Goal: Task Accomplishment & Management: Manage account settings

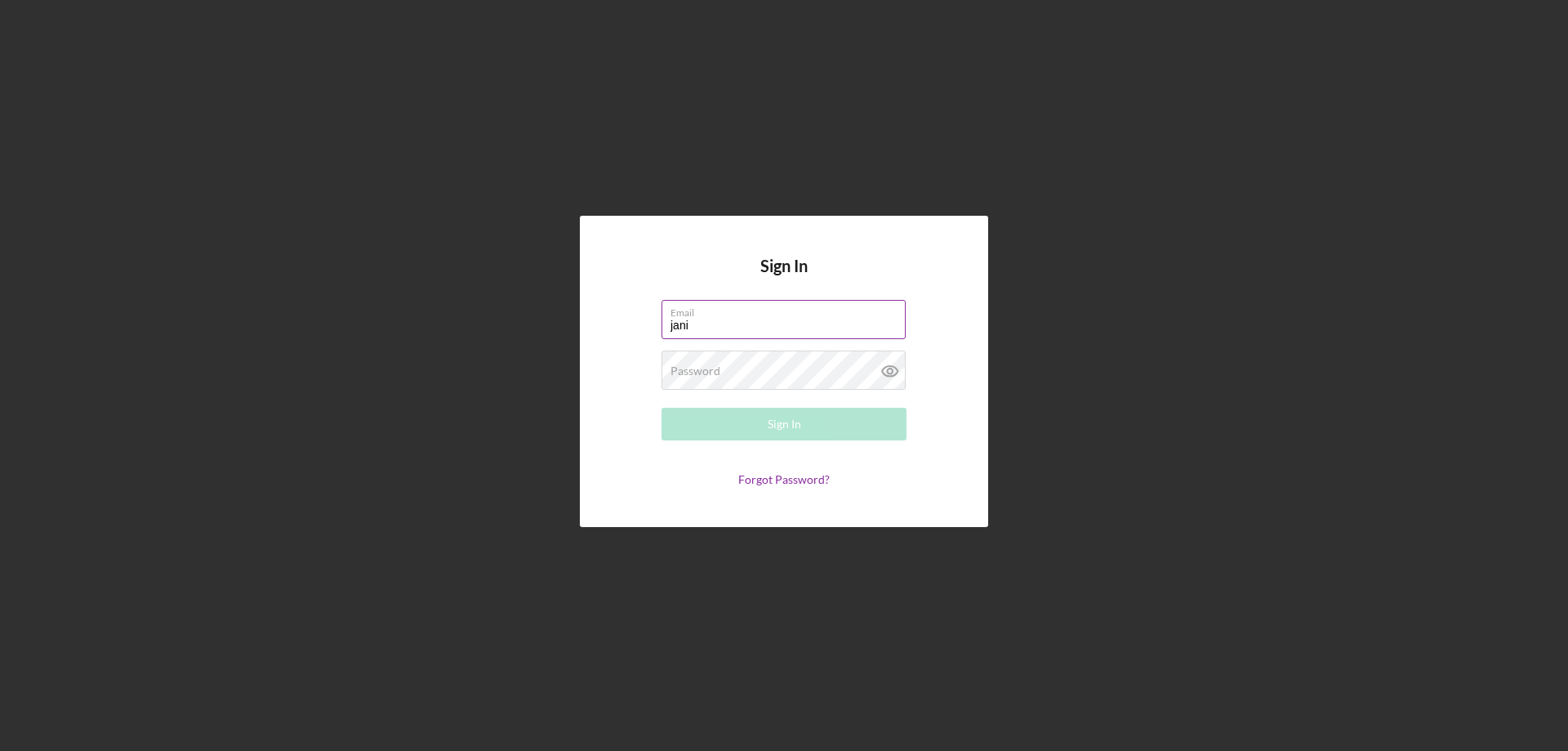
type input "[PERSON_NAME][EMAIL_ADDRESS][PERSON_NAME][DOMAIN_NAME]"
click at [793, 363] on div "Password Required" at bounding box center [784, 370] width 245 height 41
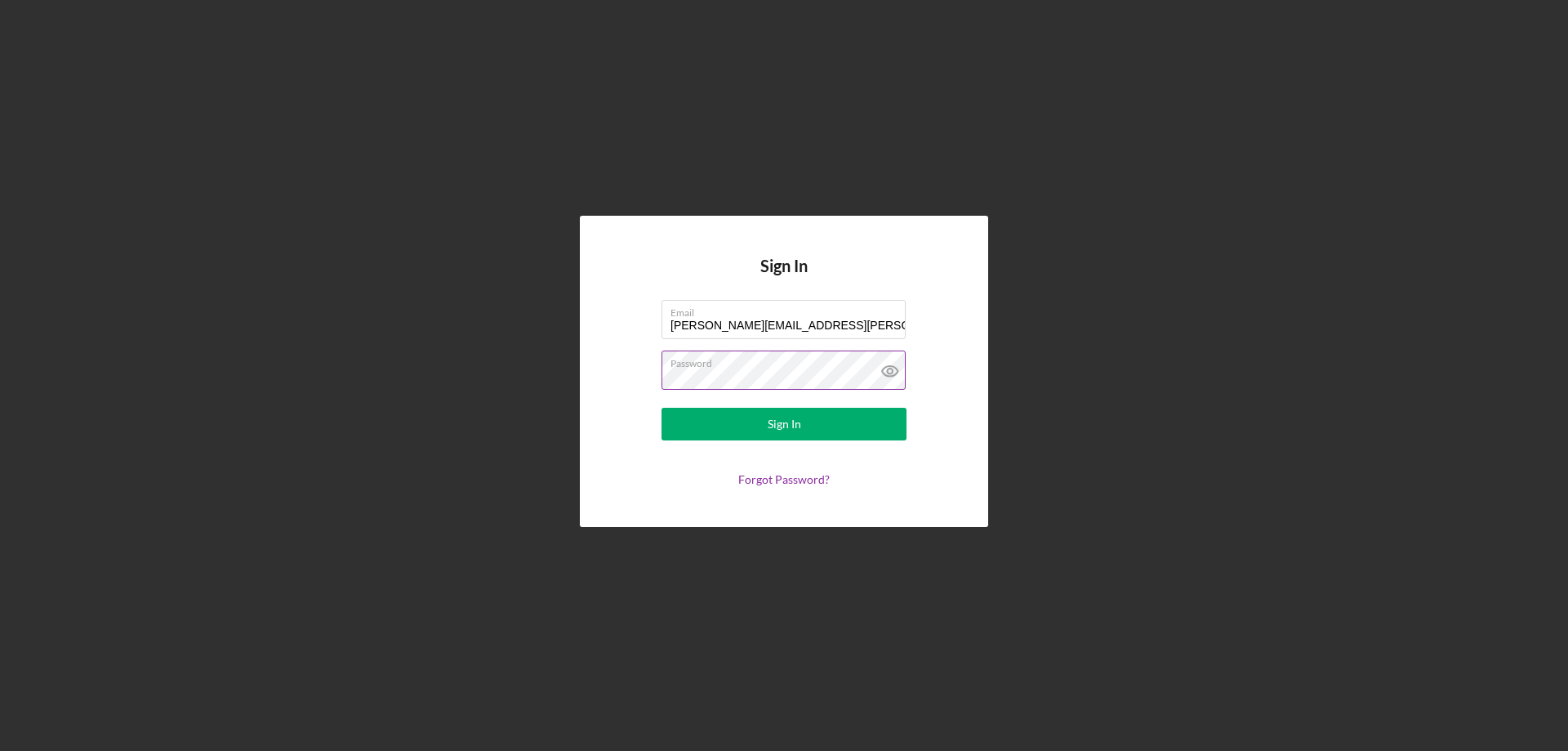
click at [661, 407] on button "Sign In" at bounding box center [784, 424] width 245 height 33
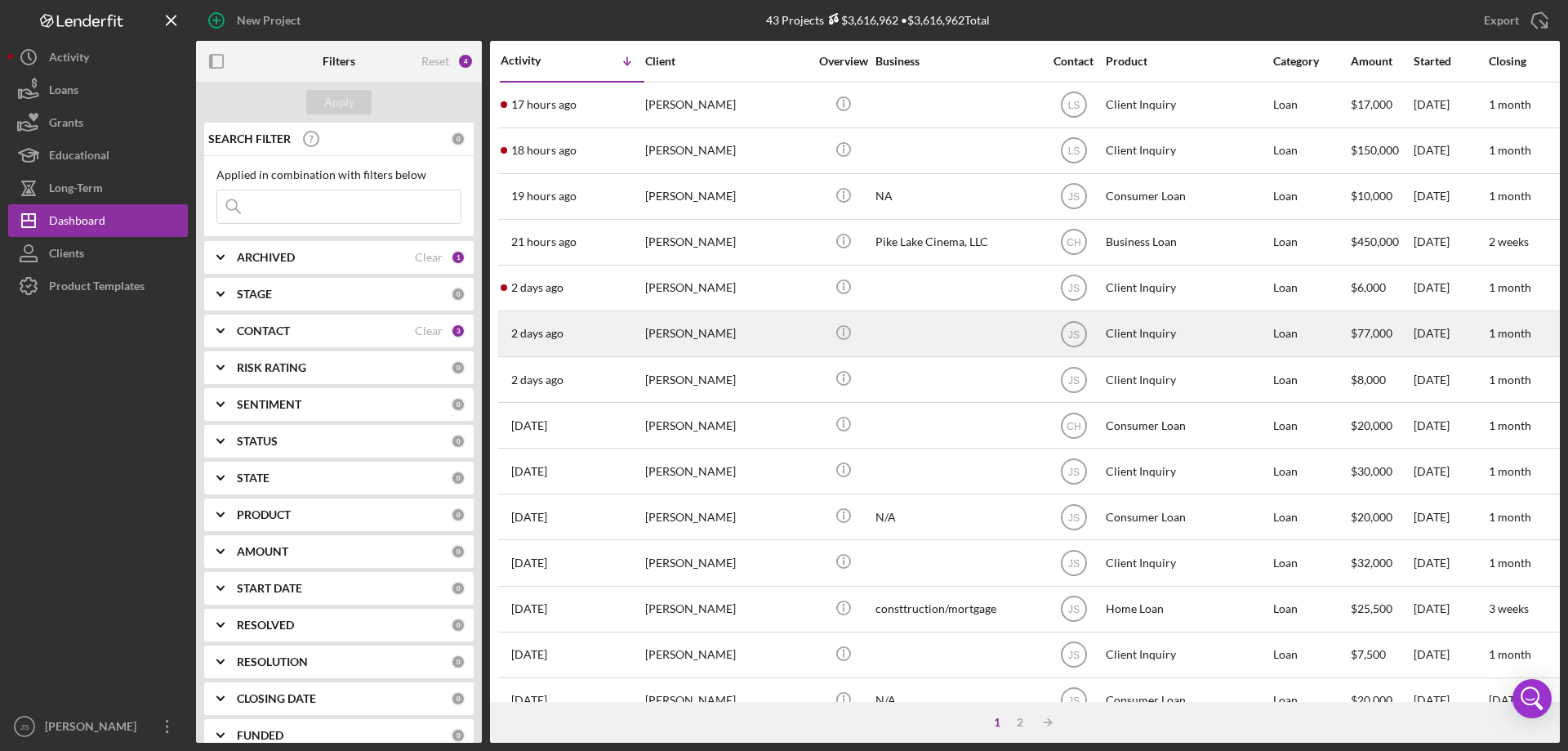
click at [805, 344] on div "[PERSON_NAME]" at bounding box center [727, 333] width 163 height 43
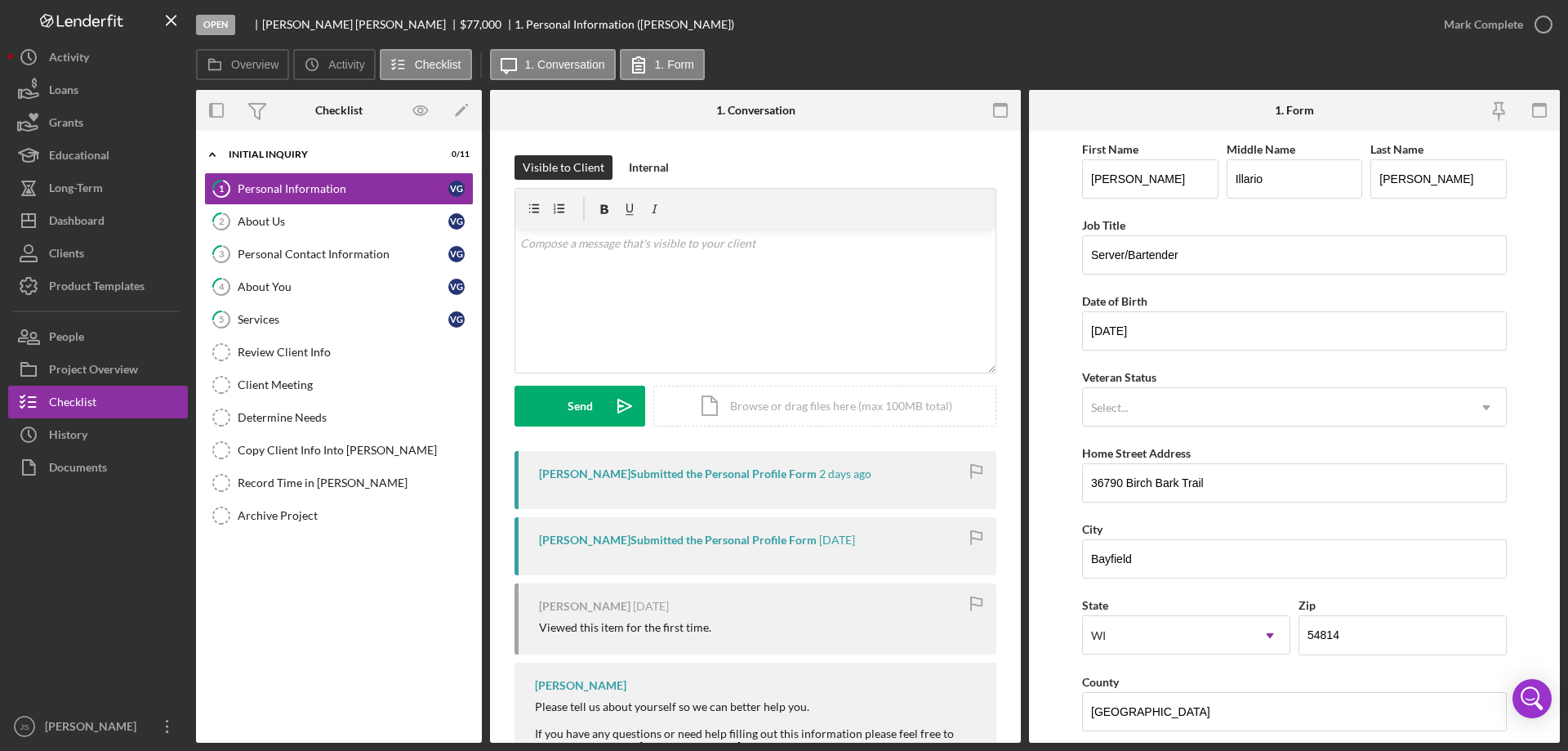
drag, startPoint x: 313, startPoint y: 312, endPoint x: 618, endPoint y: 438, distance: 330.0
click at [314, 312] on div "Services" at bounding box center [343, 319] width 211 height 13
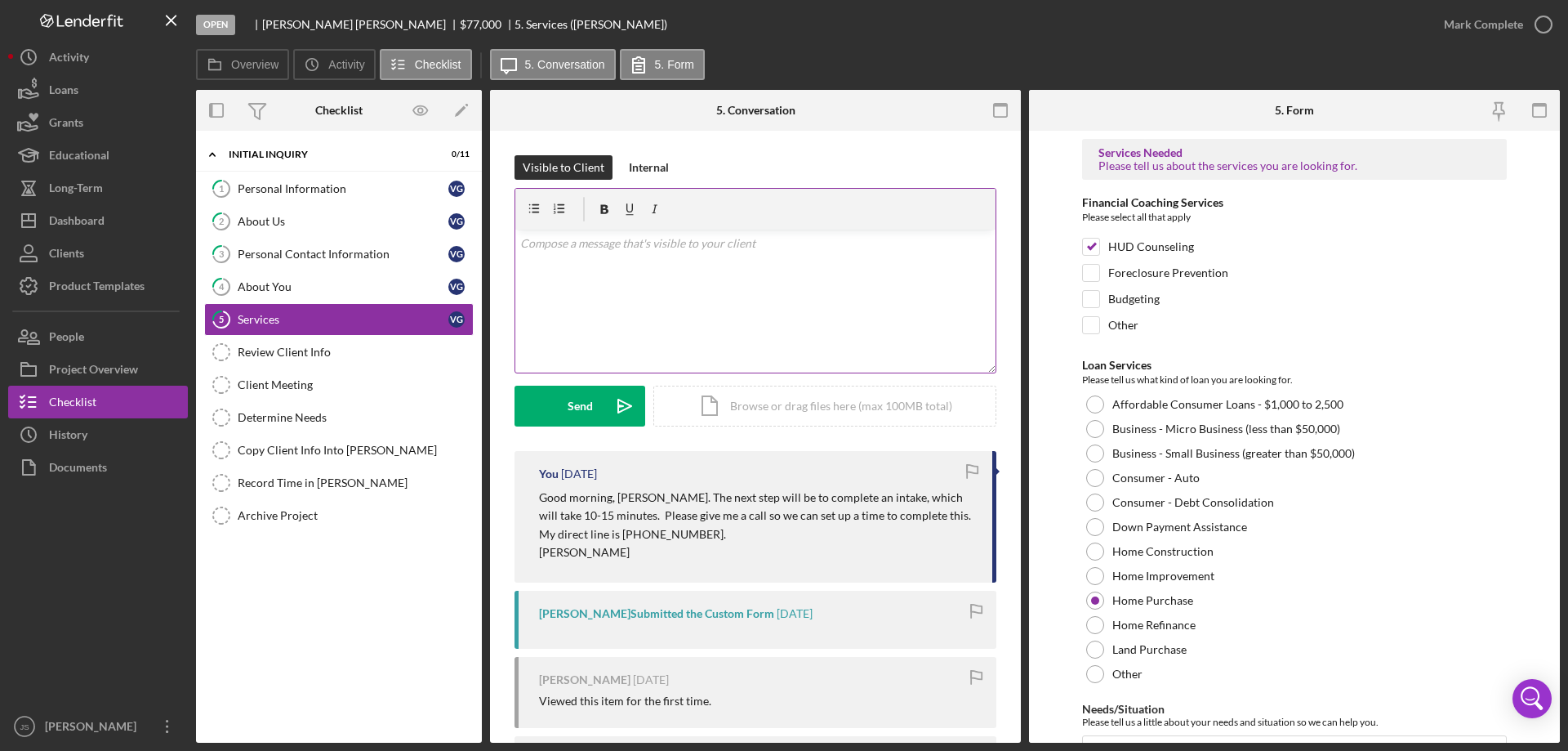
click at [544, 248] on p at bounding box center [756, 243] width 471 height 18
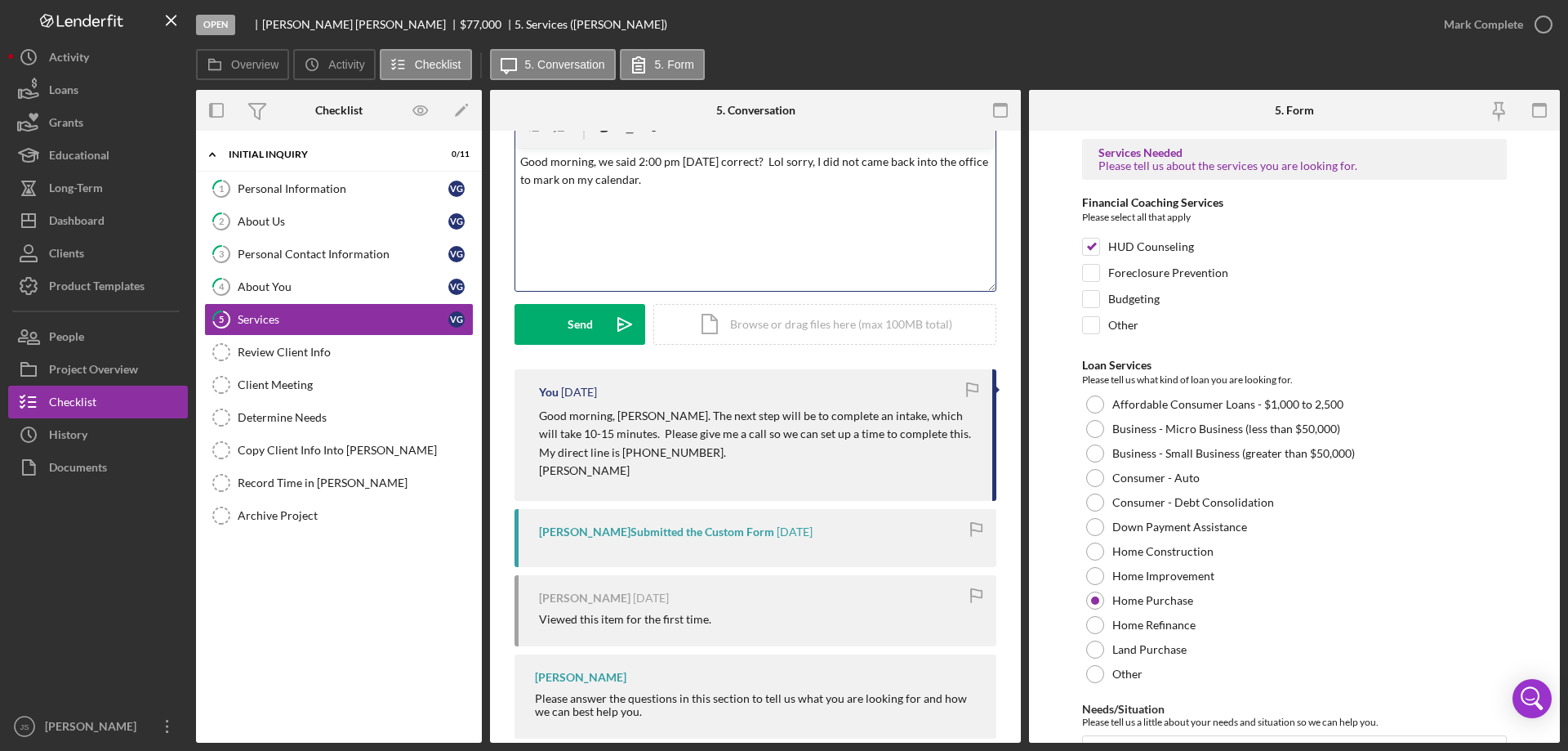
click at [861, 166] on p "Good morning, we said 2:00 pm [DATE] correct? Lol sorry, I did not came back in…" at bounding box center [756, 171] width 471 height 37
click at [651, 181] on p "Good morning, we said 2:00 pm [DATE] correct? Lol sorry, I did not come back in…" at bounding box center [756, 171] width 471 height 37
drag, startPoint x: 720, startPoint y: 181, endPoint x: 736, endPoint y: 183, distance: 16.1
click at [722, 181] on p "Good morning, we said 2:00 pm [DATE], correct? I'm sorry, I didn't come back in…" at bounding box center [756, 171] width 471 height 37
click at [577, 319] on div "Send" at bounding box center [580, 324] width 25 height 41
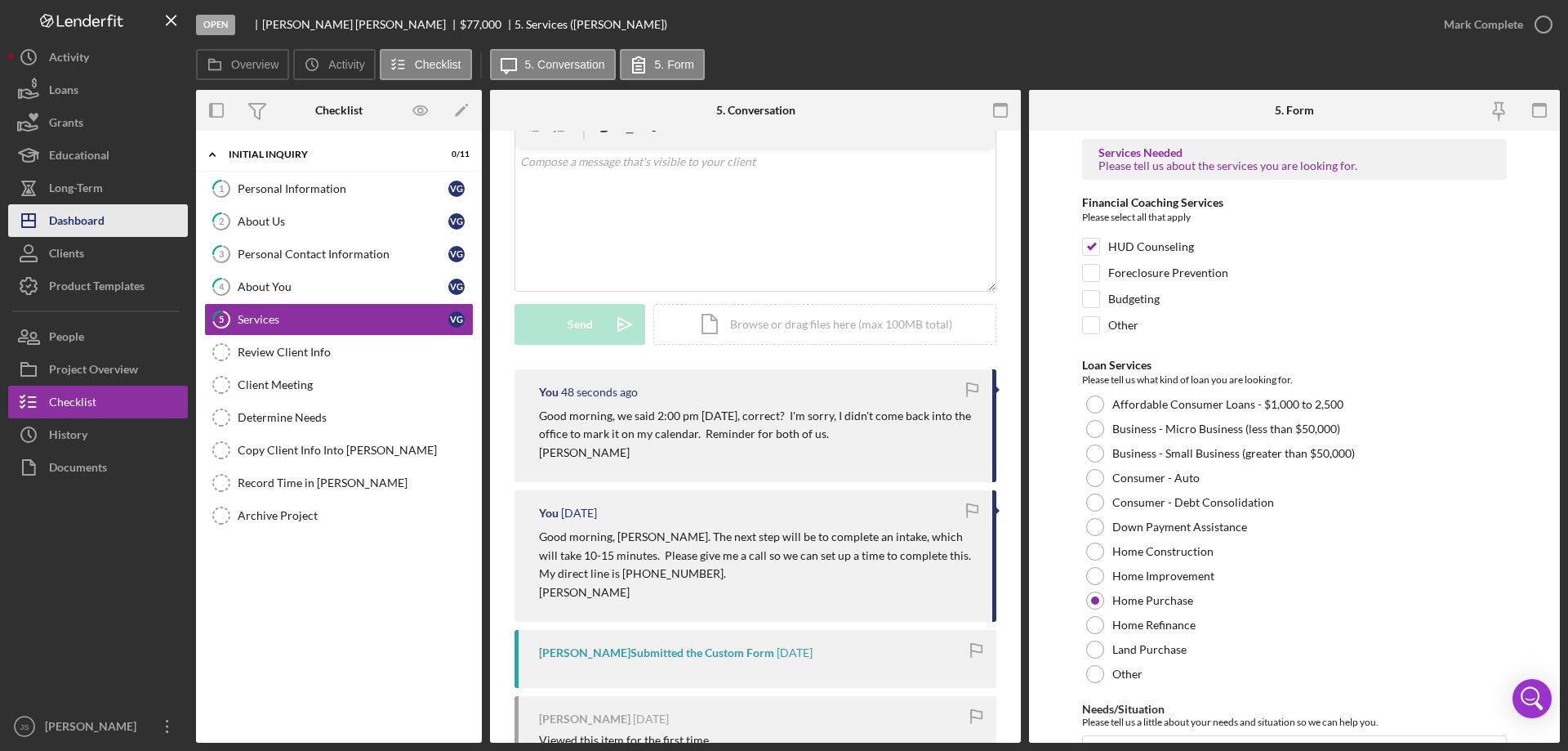
click at [69, 222] on div "Dashboard" at bounding box center [77, 223] width 55 height 37
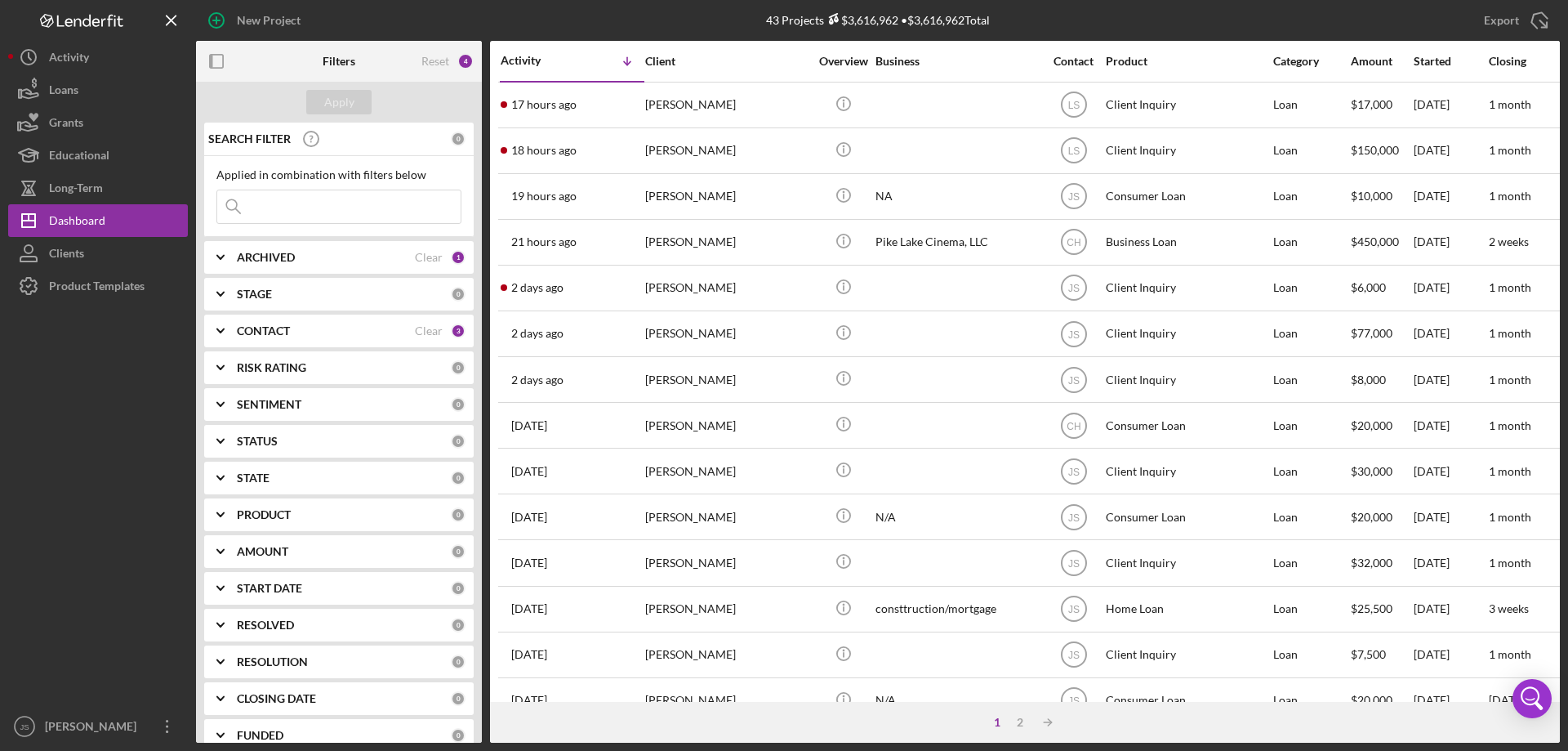
click at [270, 207] on input at bounding box center [339, 206] width 243 height 33
type input "[PERSON_NAME]"
drag, startPoint x: 346, startPoint y: 101, endPoint x: 374, endPoint y: 129, distance: 39.6
click at [347, 101] on div "Apply" at bounding box center [339, 102] width 30 height 24
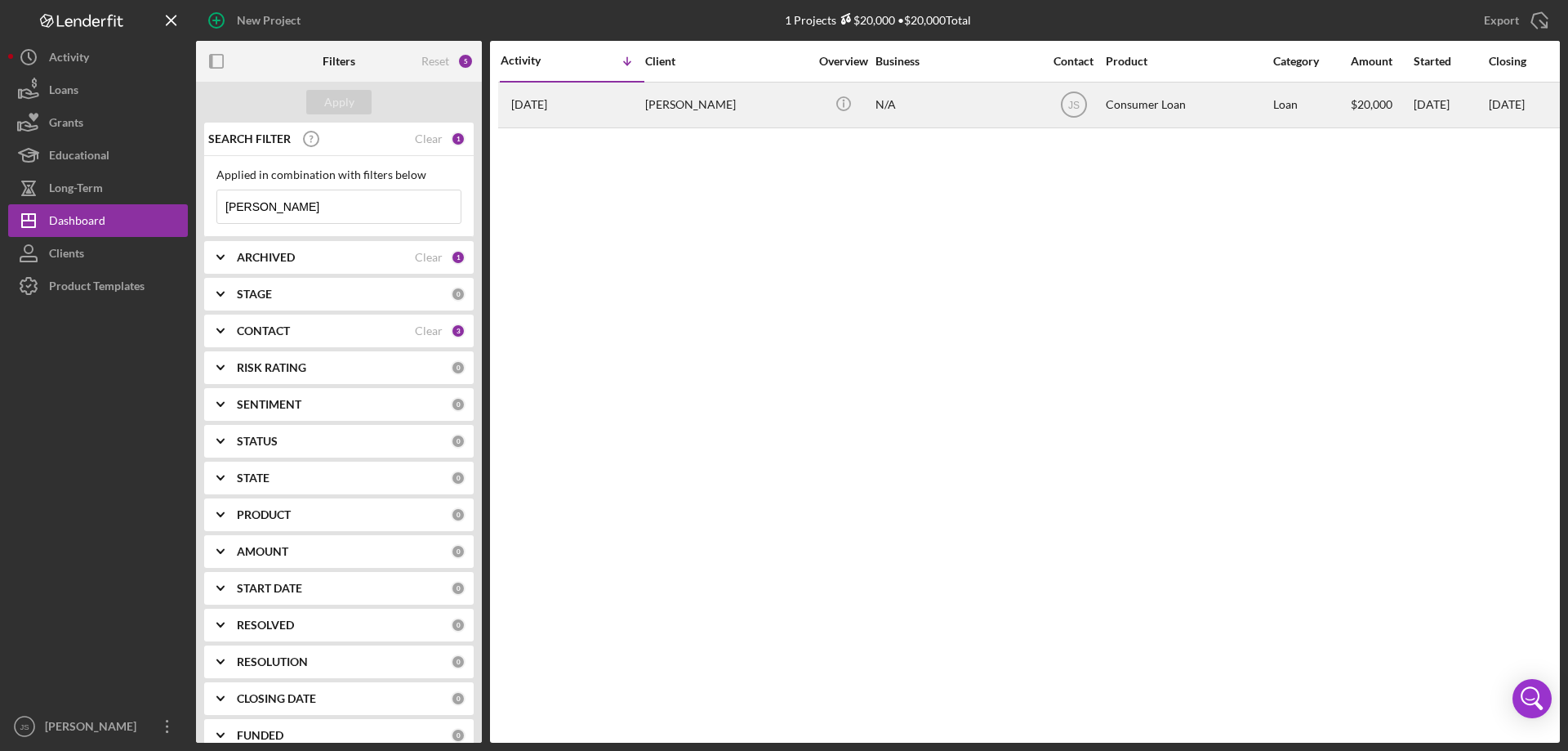
click at [757, 111] on div "[PERSON_NAME]" at bounding box center [727, 105] width 163 height 43
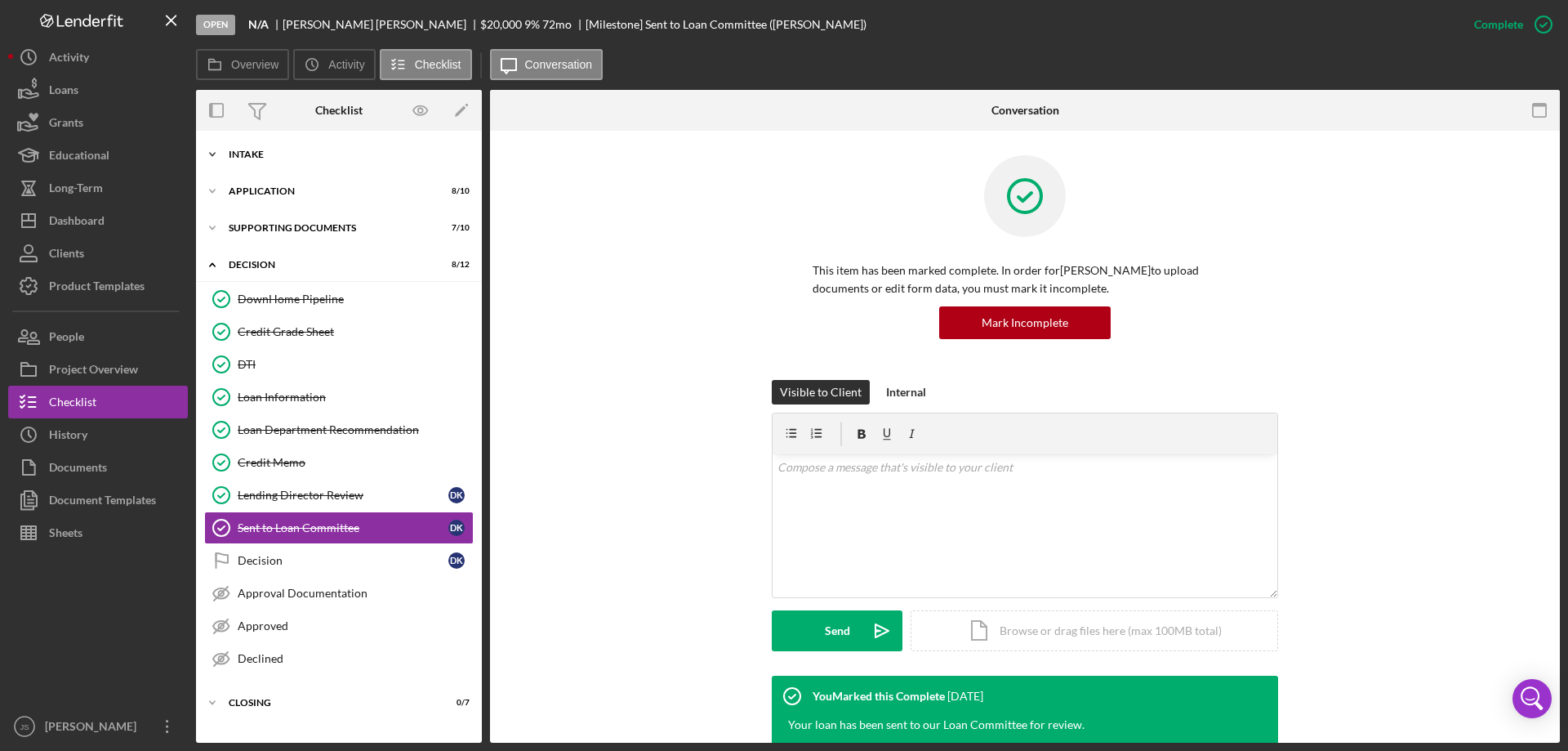
click at [216, 154] on icon "Icon/Expander" at bounding box center [212, 155] width 33 height 33
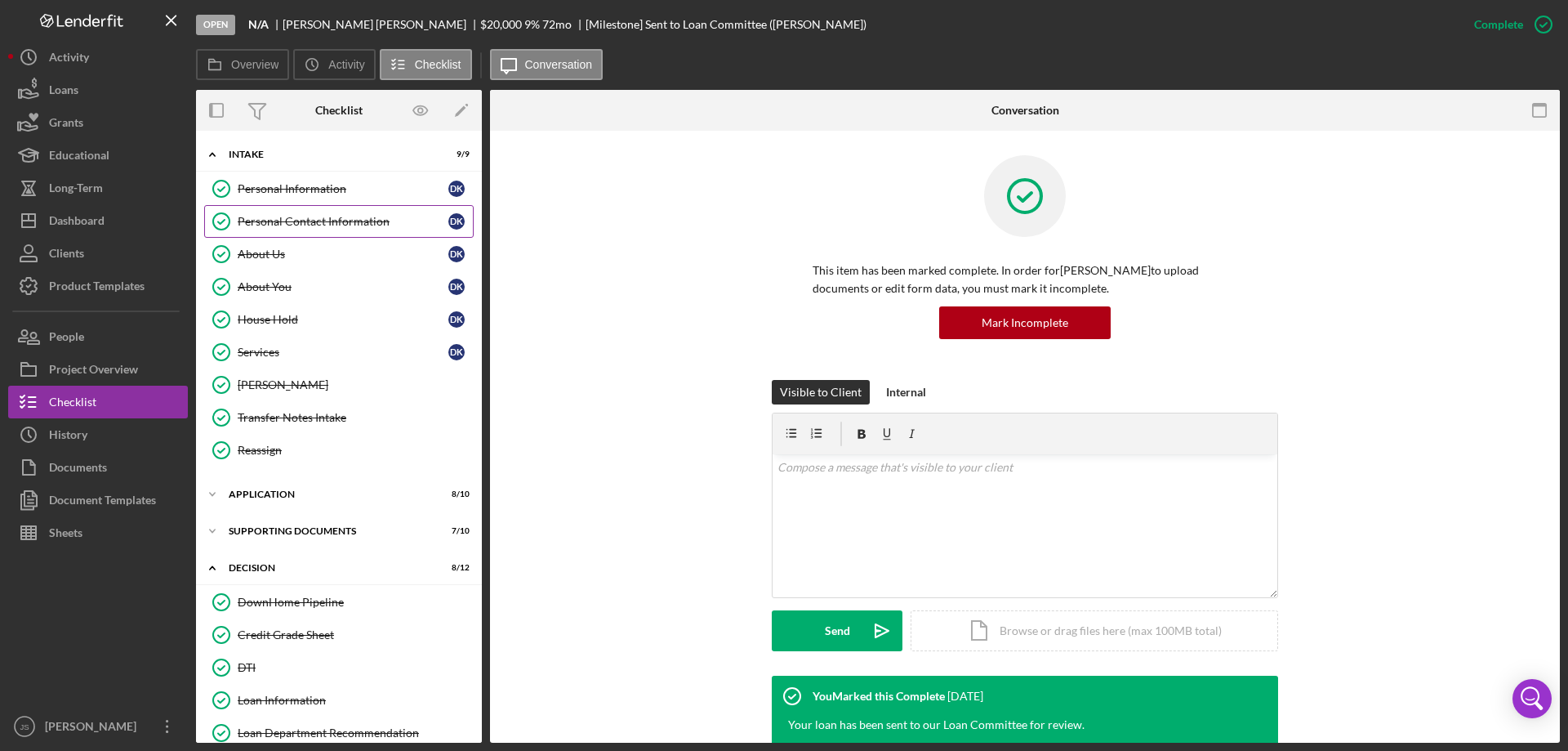
click at [349, 218] on div "Personal Contact Information" at bounding box center [343, 221] width 211 height 13
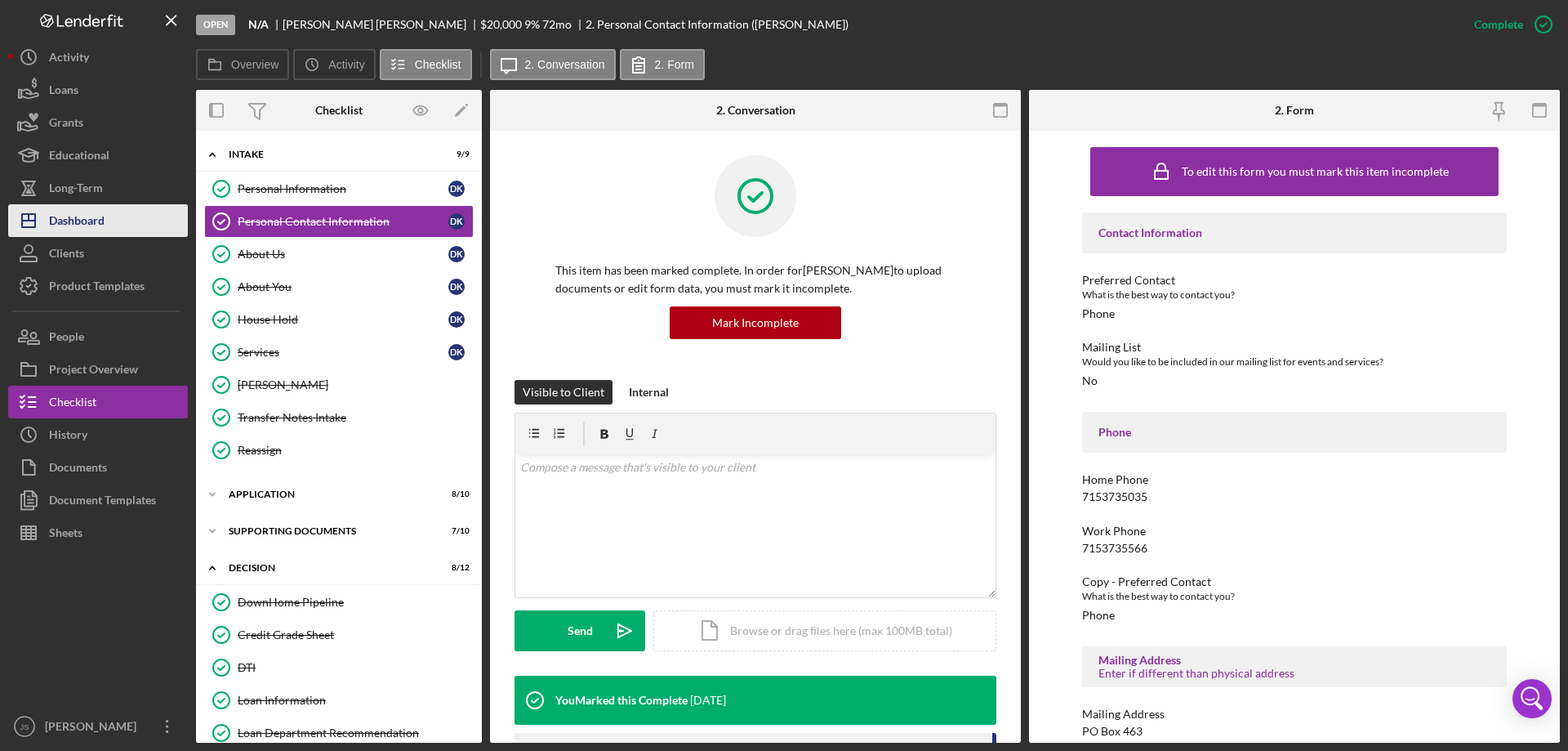
click at [83, 216] on div "Dashboard" at bounding box center [77, 223] width 55 height 37
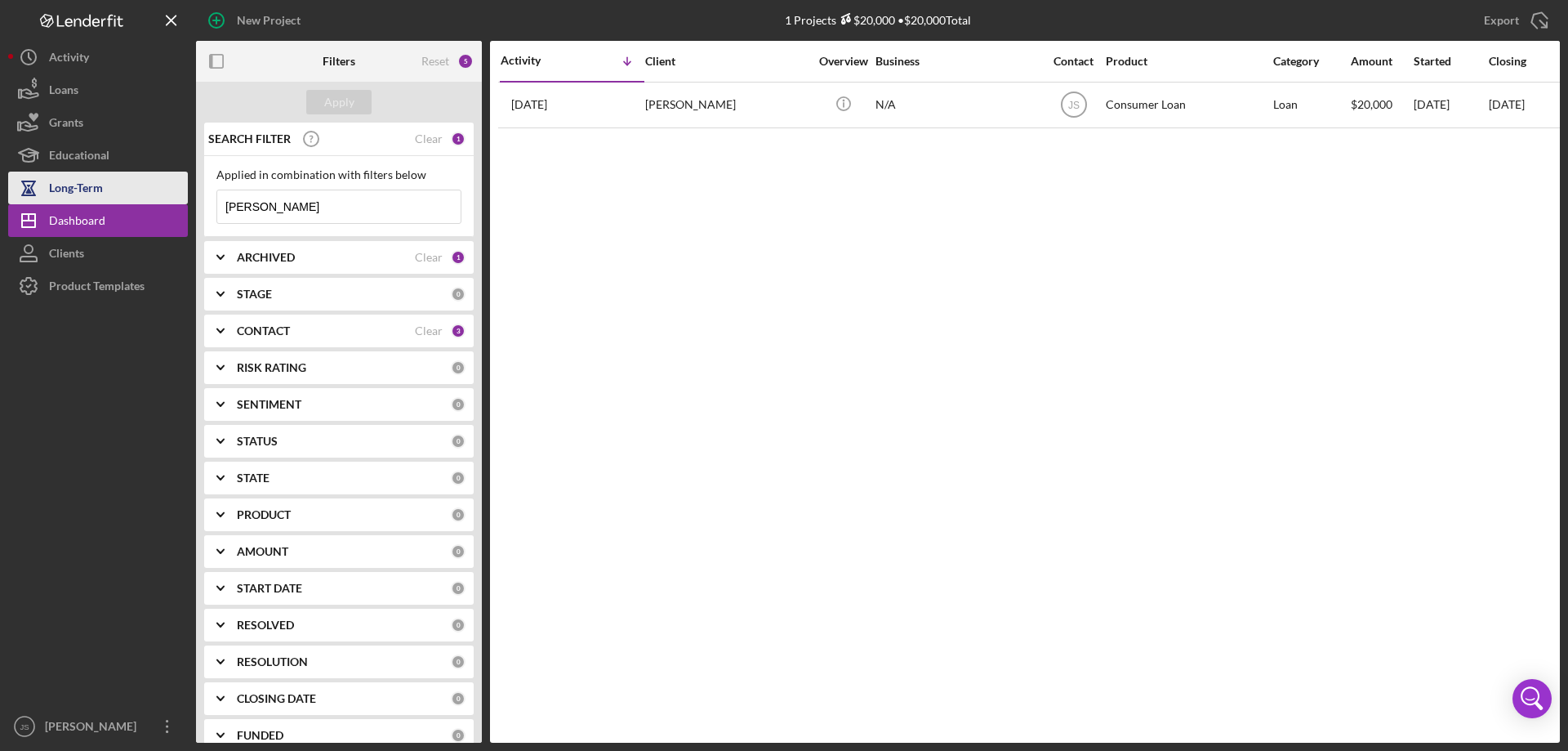
drag, startPoint x: 271, startPoint y: 205, endPoint x: 93, endPoint y: 174, distance: 180.7
click at [93, 174] on div "New Project 1 Projects $20,000 • $20,000 Total [PERSON_NAME] Export Icon/Export…" at bounding box center [784, 371] width 1552 height 742
click at [347, 101] on div "Apply" at bounding box center [339, 102] width 30 height 24
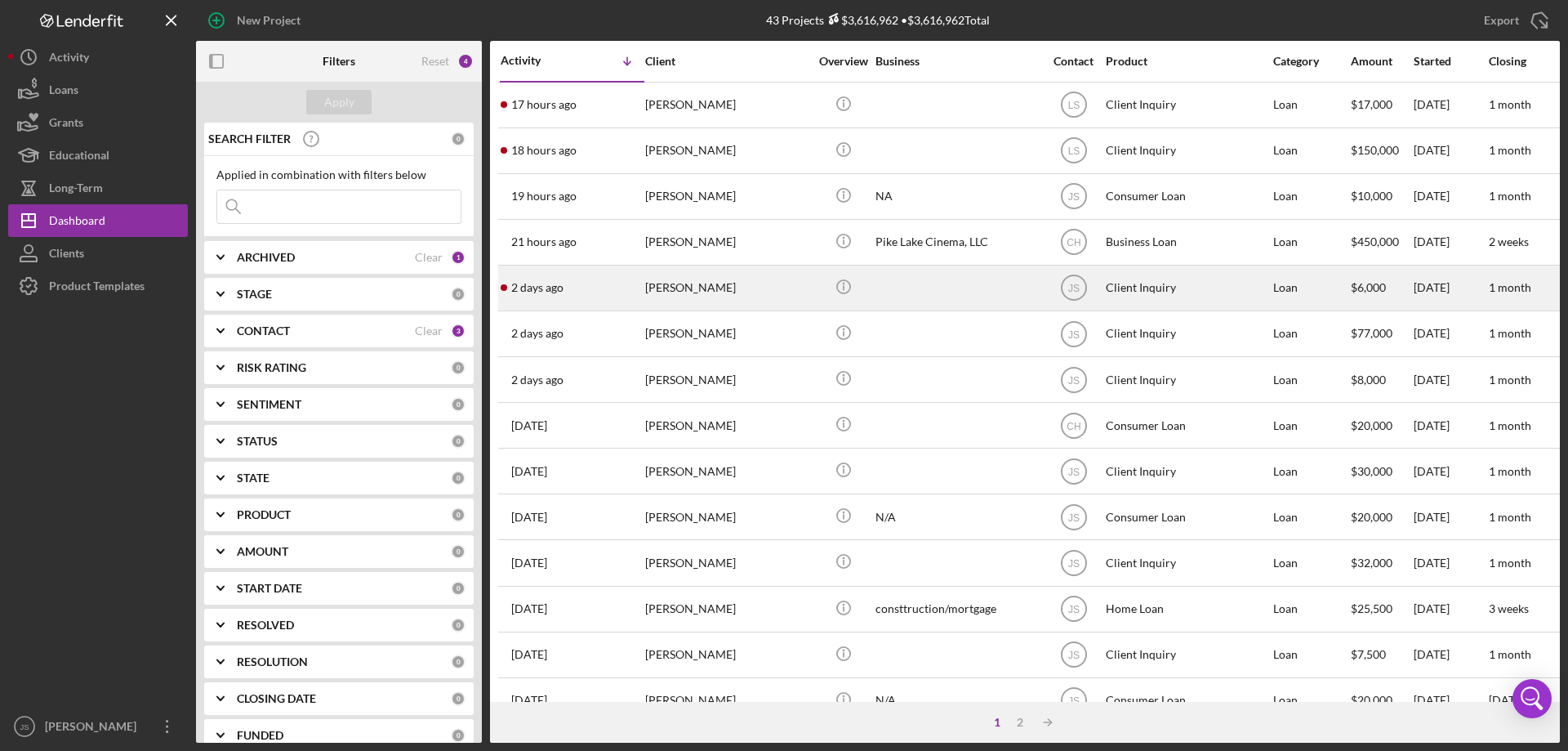
click at [914, 298] on div at bounding box center [956, 287] width 163 height 43
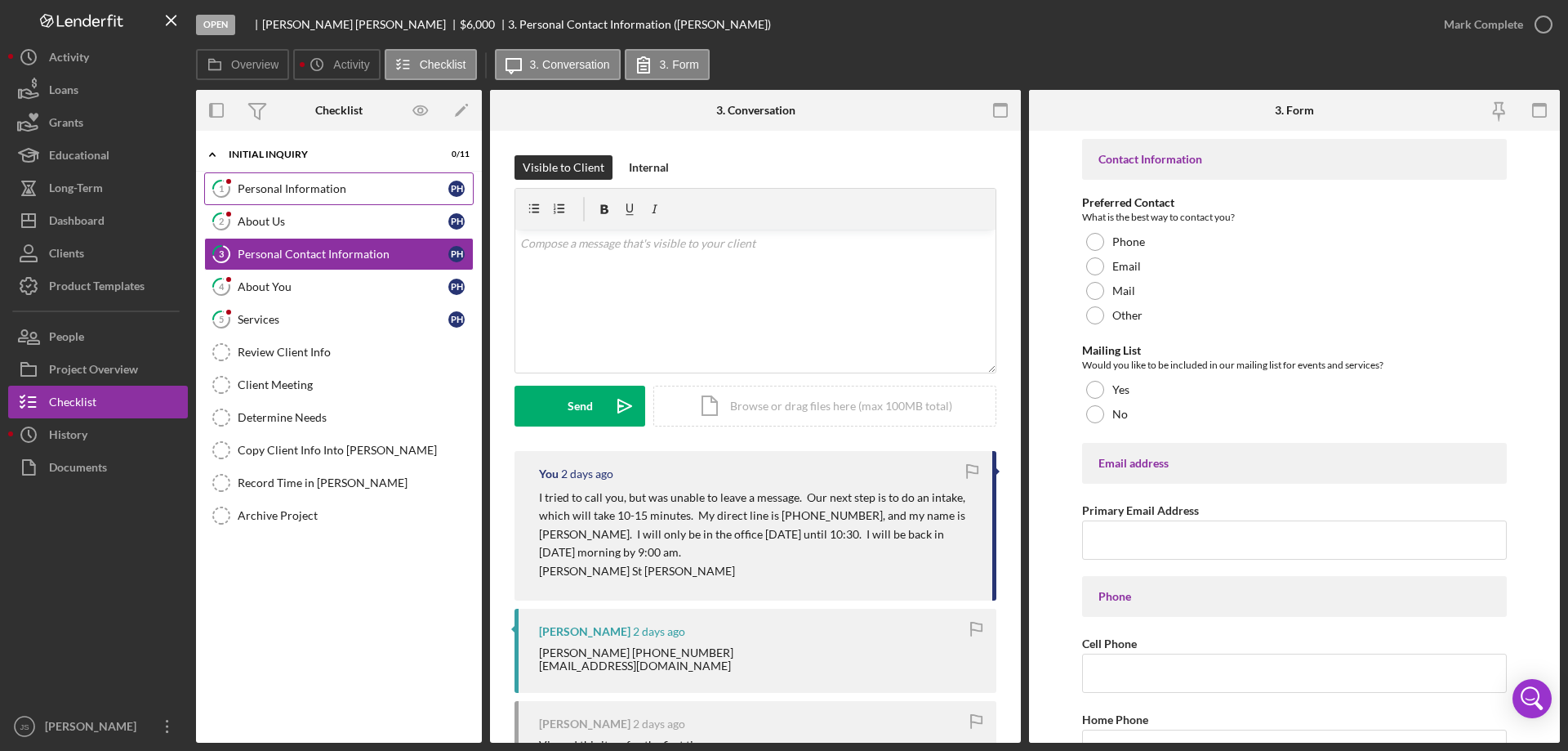
click at [306, 187] on div "Personal Information" at bounding box center [343, 188] width 211 height 13
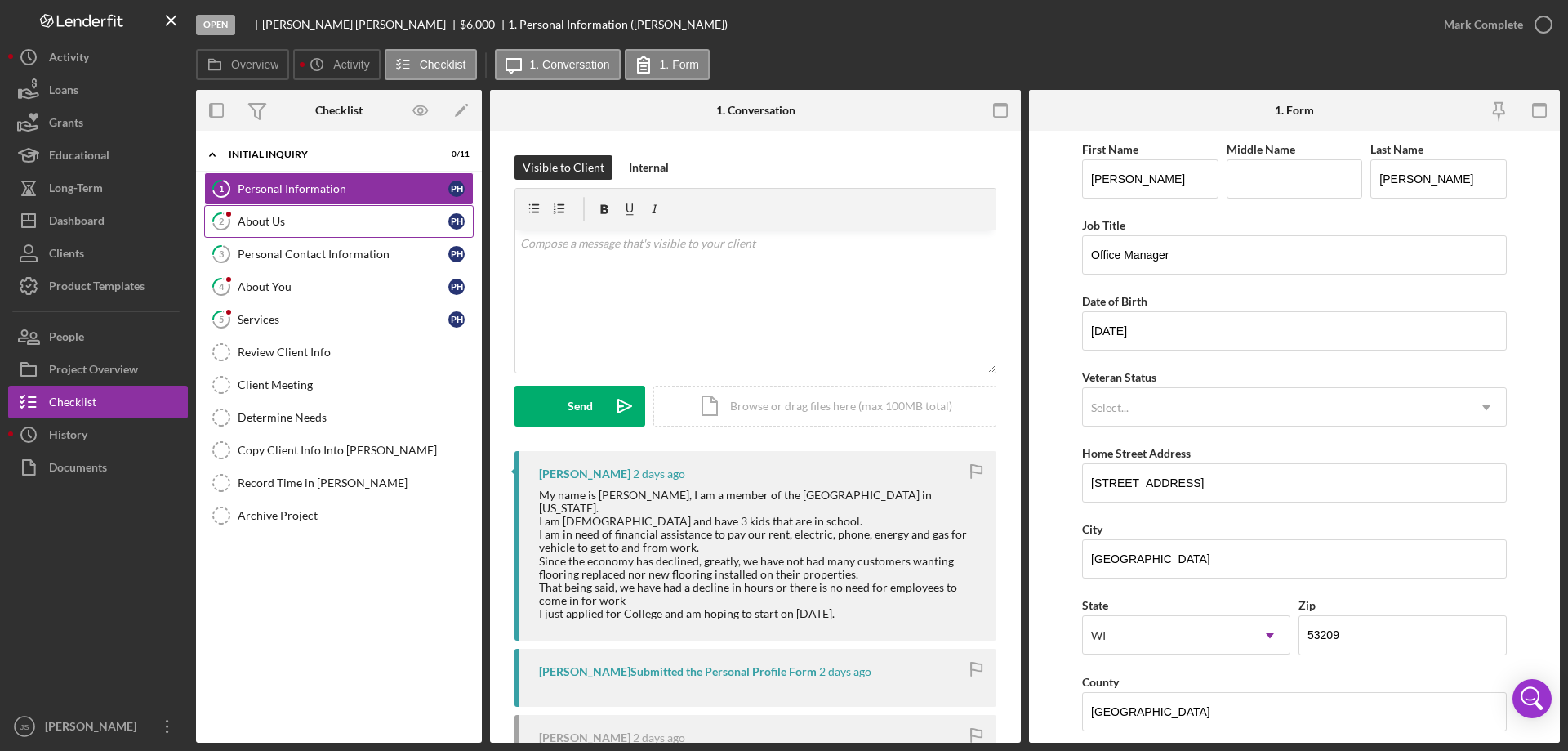
click at [314, 221] on div "About Us" at bounding box center [343, 221] width 211 height 13
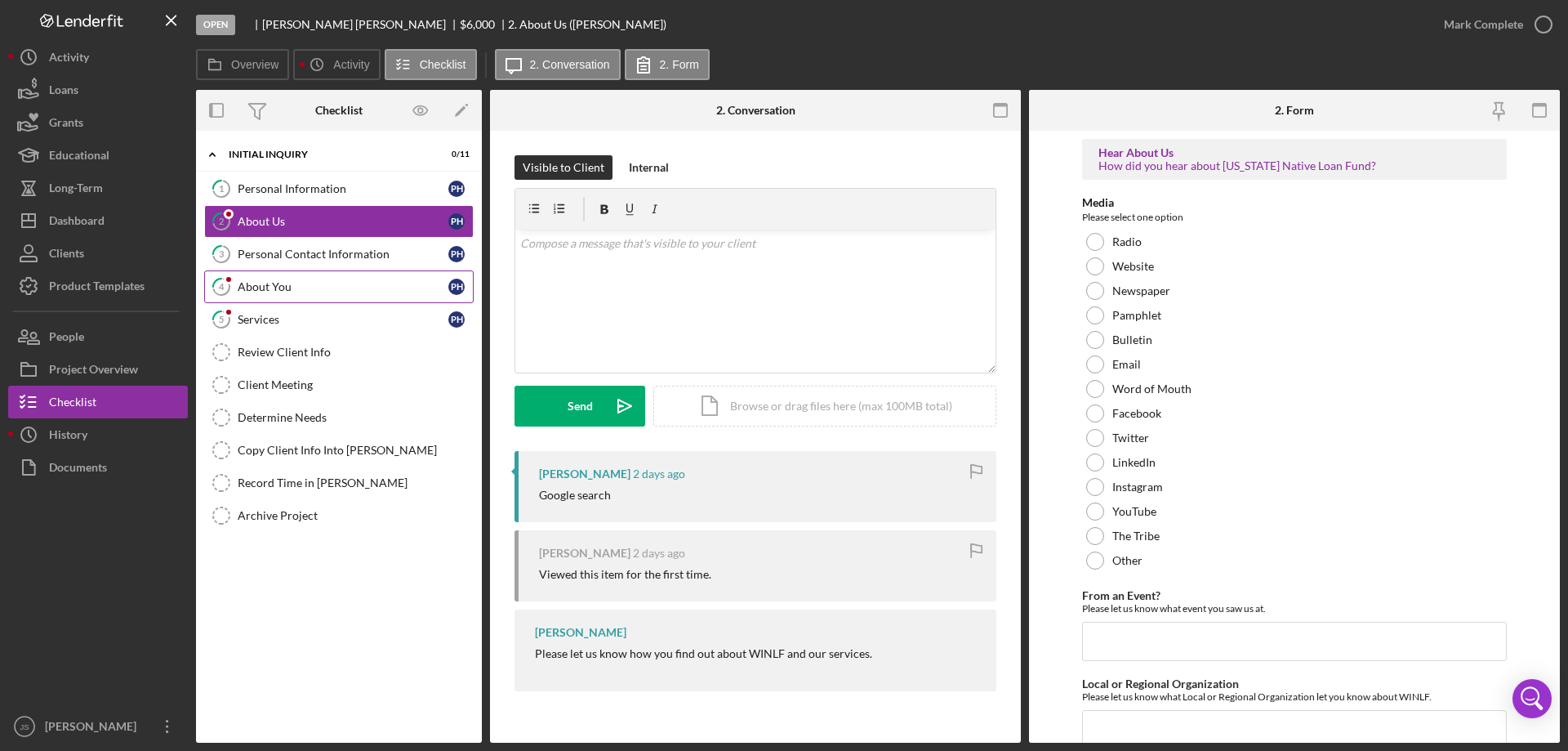
click at [289, 284] on div "About You" at bounding box center [343, 287] width 211 height 13
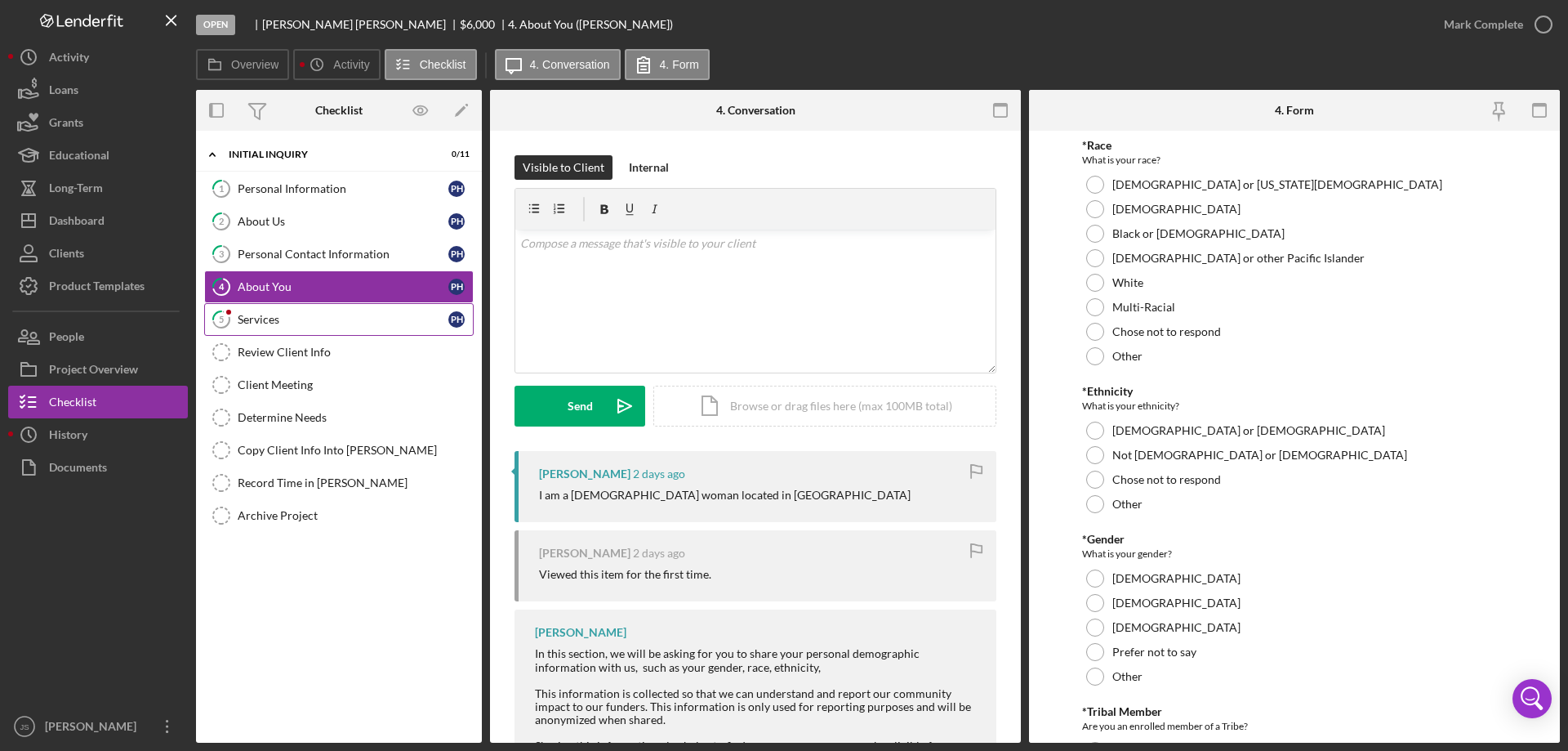
click at [320, 326] on div "Services" at bounding box center [343, 319] width 211 height 13
